Goal: Navigation & Orientation: Find specific page/section

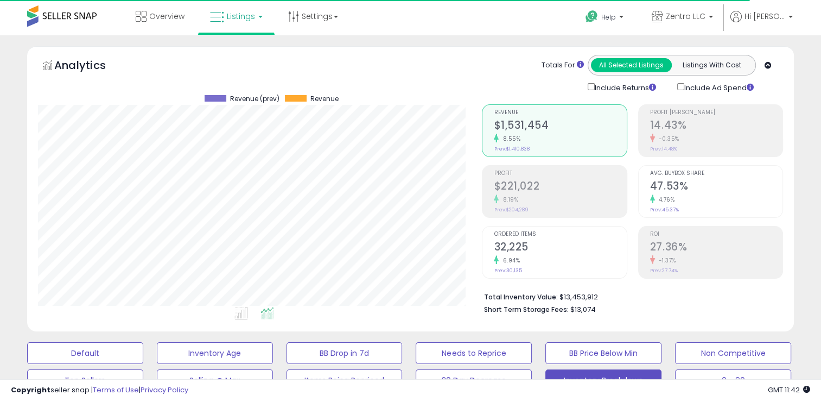
scroll to position [222, 444]
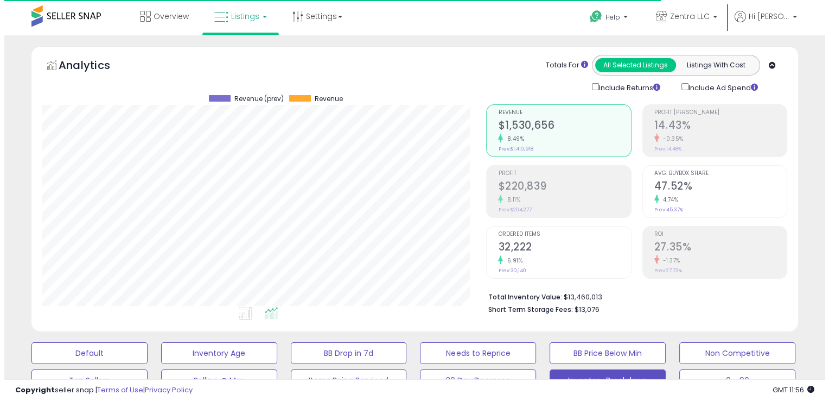
scroll to position [222, 444]
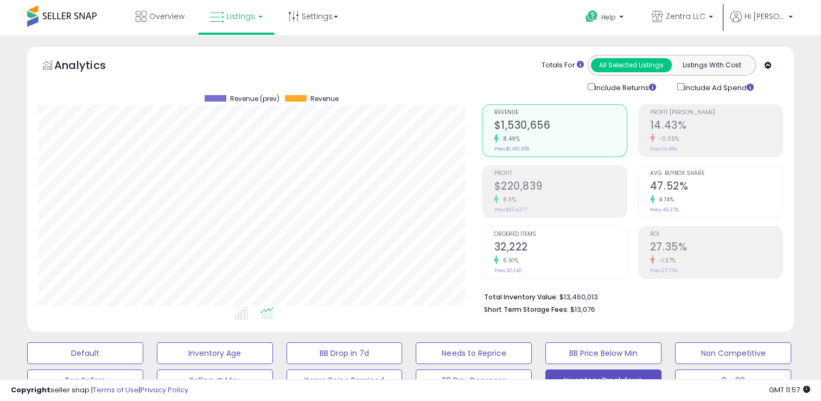
click at [685, 135] on div "-0.35%" at bounding box center [716, 139] width 132 height 10
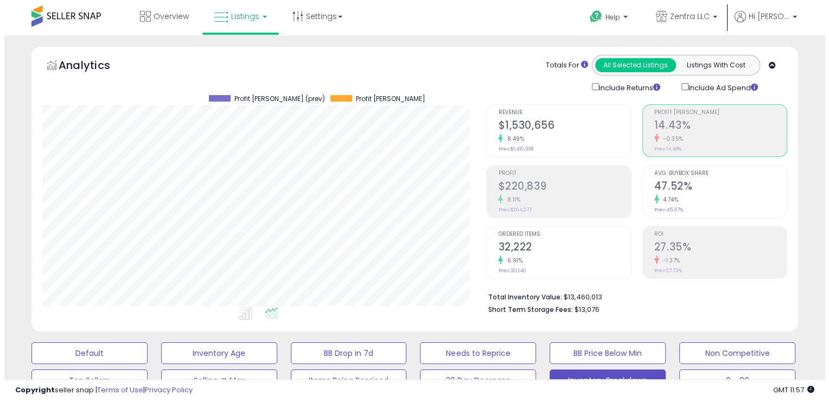
scroll to position [542509, 542288]
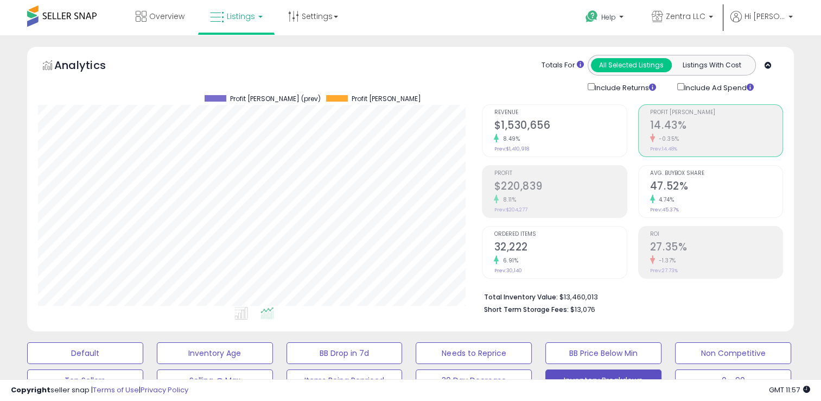
click at [677, 182] on h2 "47.52%" at bounding box center [716, 187] width 132 height 15
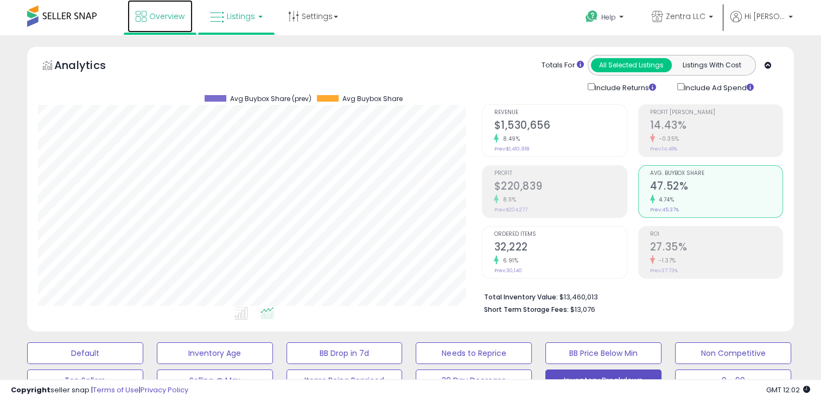
click at [168, 13] on span "Overview" at bounding box center [166, 16] width 35 height 11
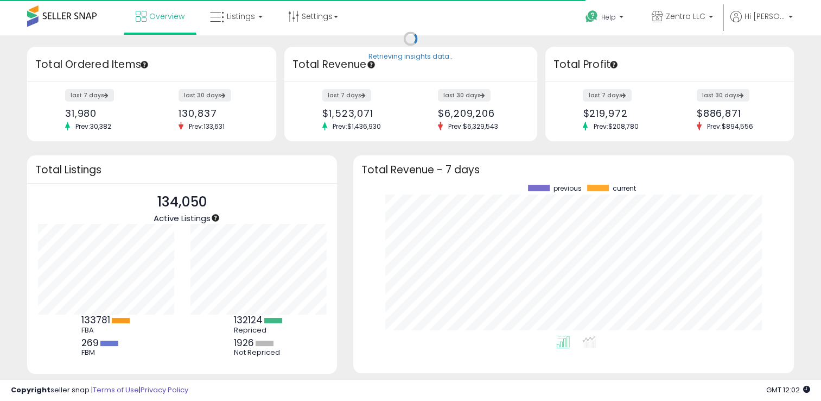
scroll to position [150, 418]
